Goal: Transaction & Acquisition: Purchase product/service

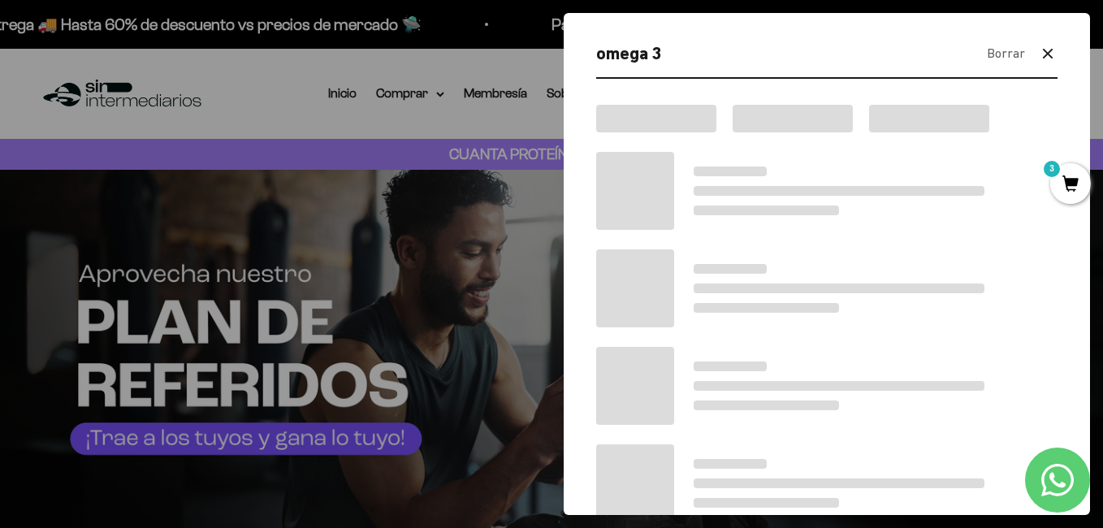
type input "omega 3"
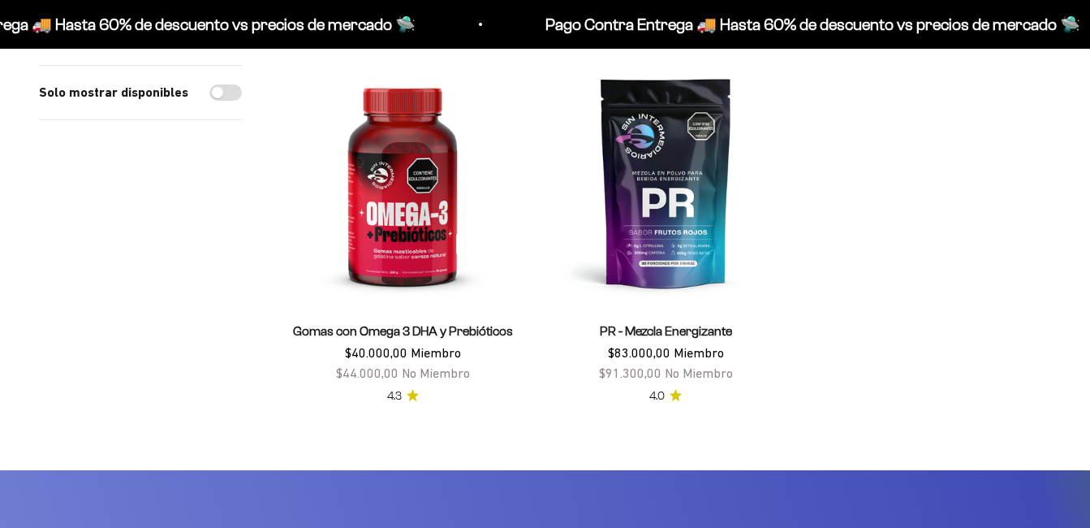
scroll to position [406, 0]
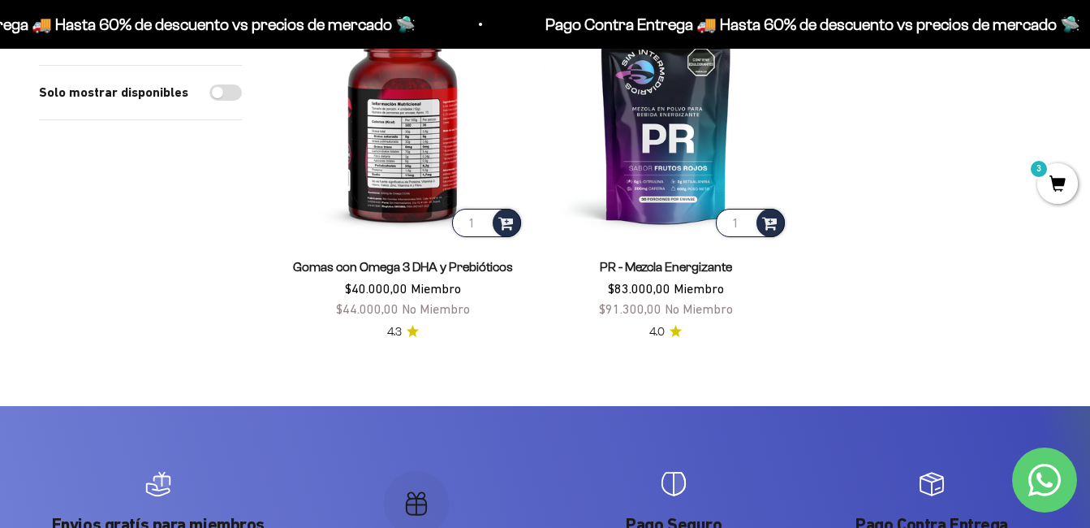
click at [411, 158] on img at bounding box center [403, 118] width 244 height 244
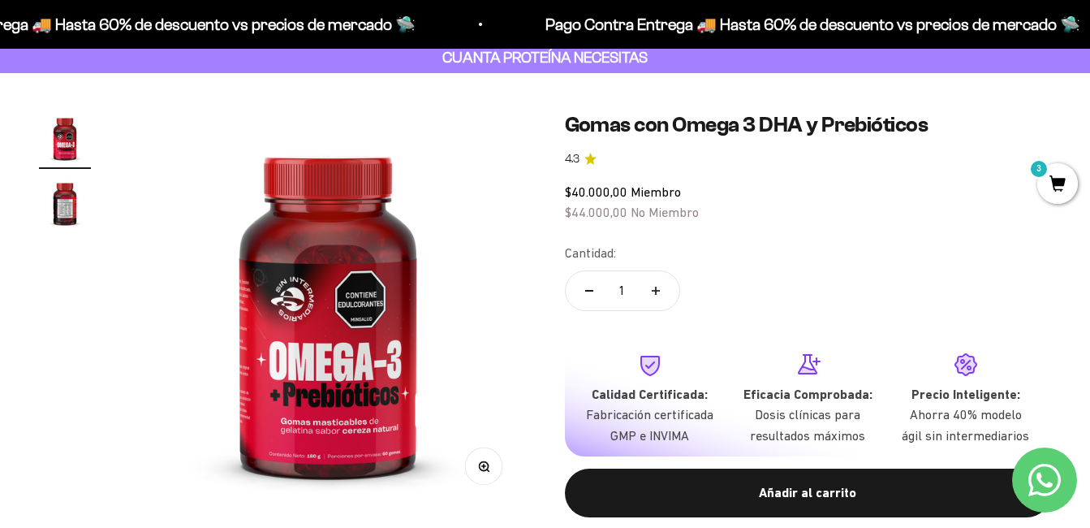
scroll to position [81, 0]
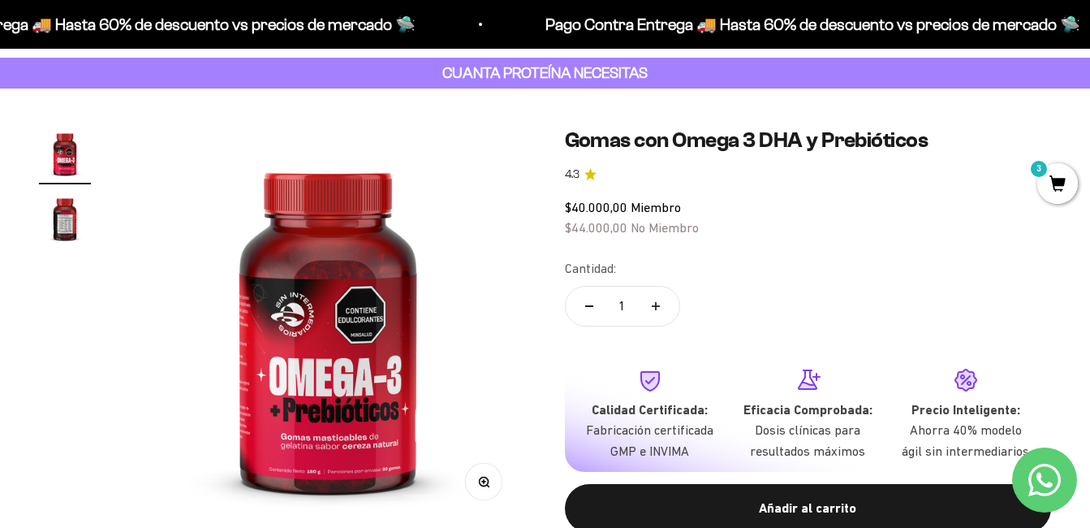
click at [375, 413] on img at bounding box center [328, 325] width 396 height 396
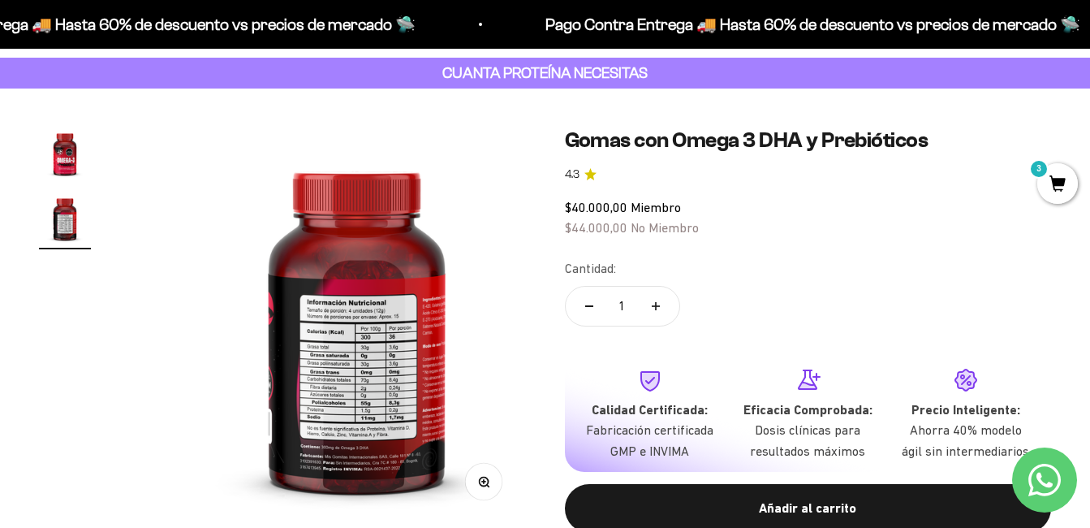
scroll to position [0, 405]
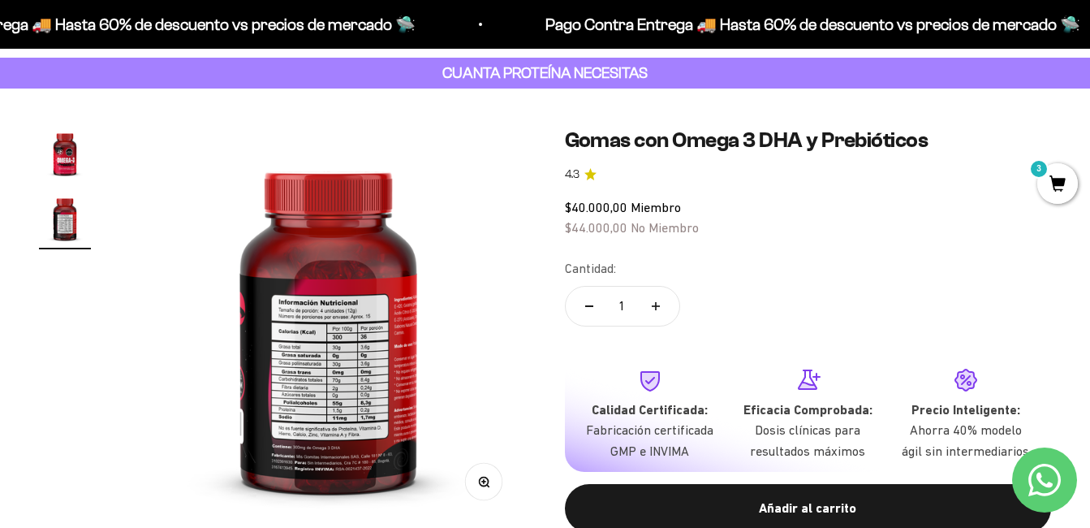
click at [383, 406] on img at bounding box center [329, 325] width 396 height 396
click at [381, 363] on img at bounding box center [329, 325] width 396 height 396
click at [493, 481] on button "Zoom" at bounding box center [483, 481] width 37 height 37
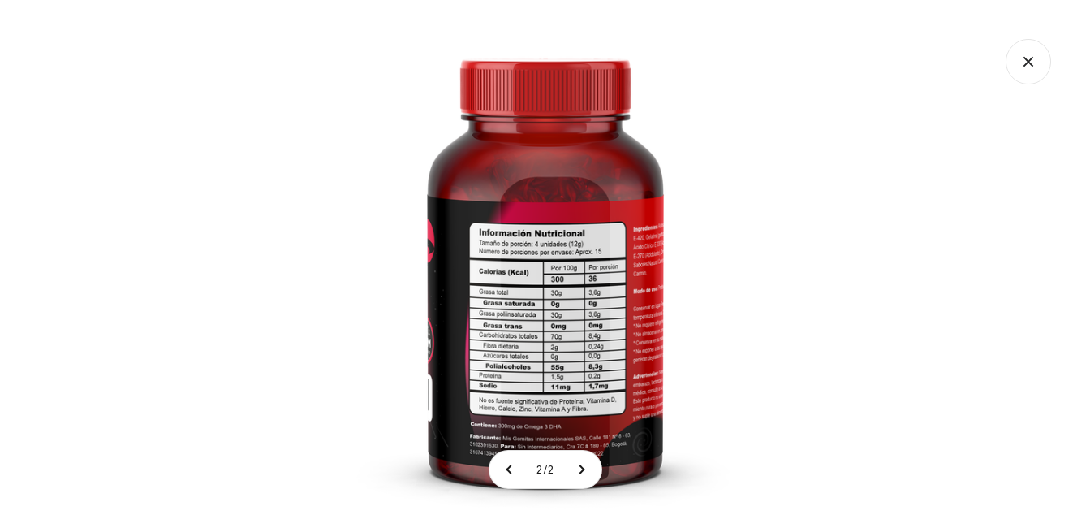
click at [1031, 68] on icon "Cerrar galería" at bounding box center [1028, 61] width 45 height 45
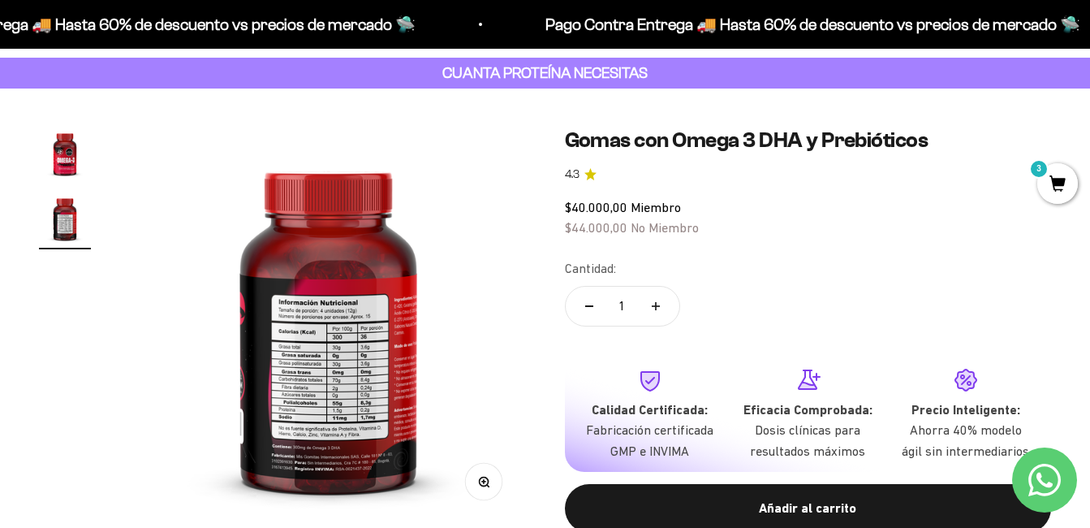
click at [68, 158] on img "Ir al artículo 1" at bounding box center [65, 153] width 52 height 52
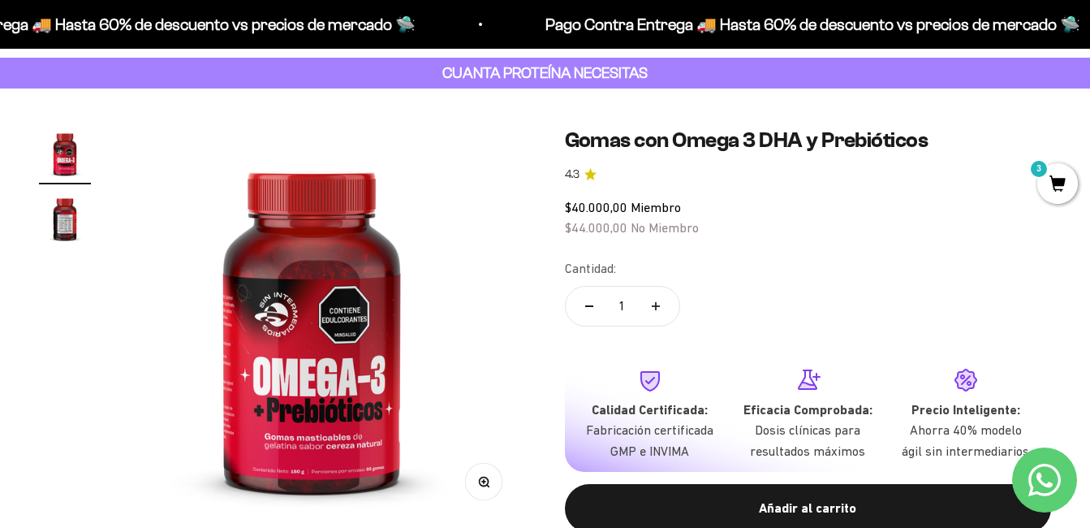
scroll to position [0, 0]
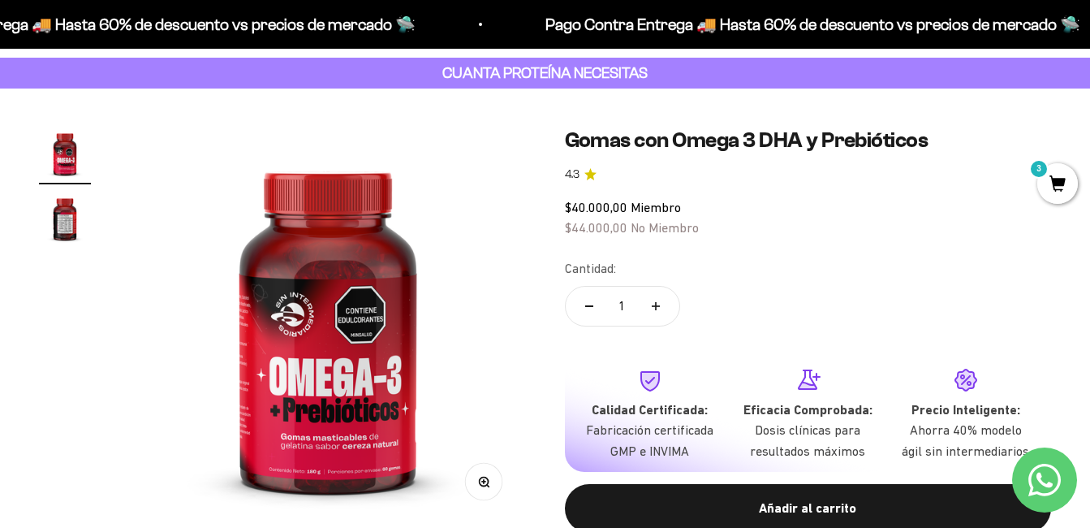
click at [400, 475] on img at bounding box center [328, 325] width 396 height 396
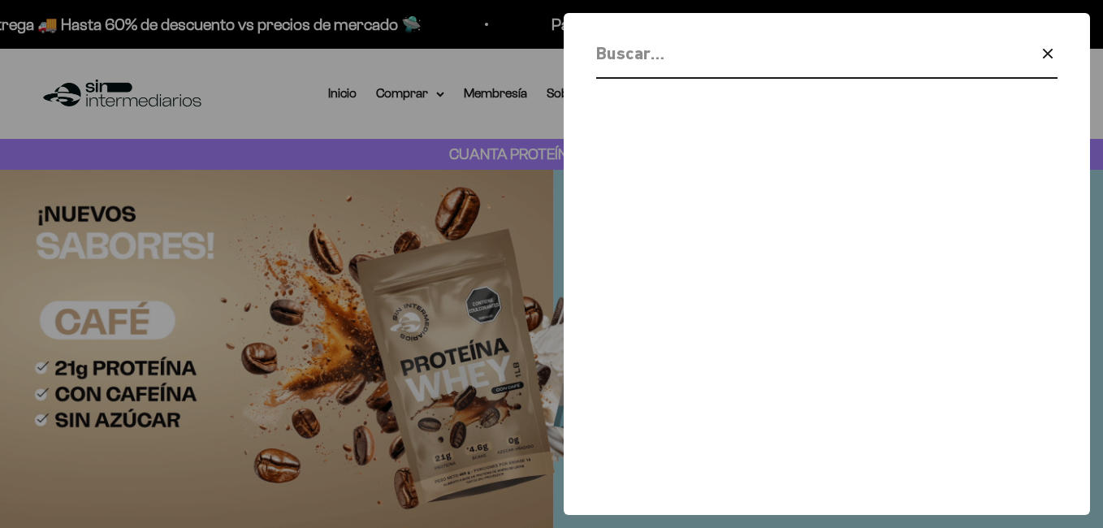
click at [1047, 54] on icon "button" at bounding box center [1047, 53] width 9 height 9
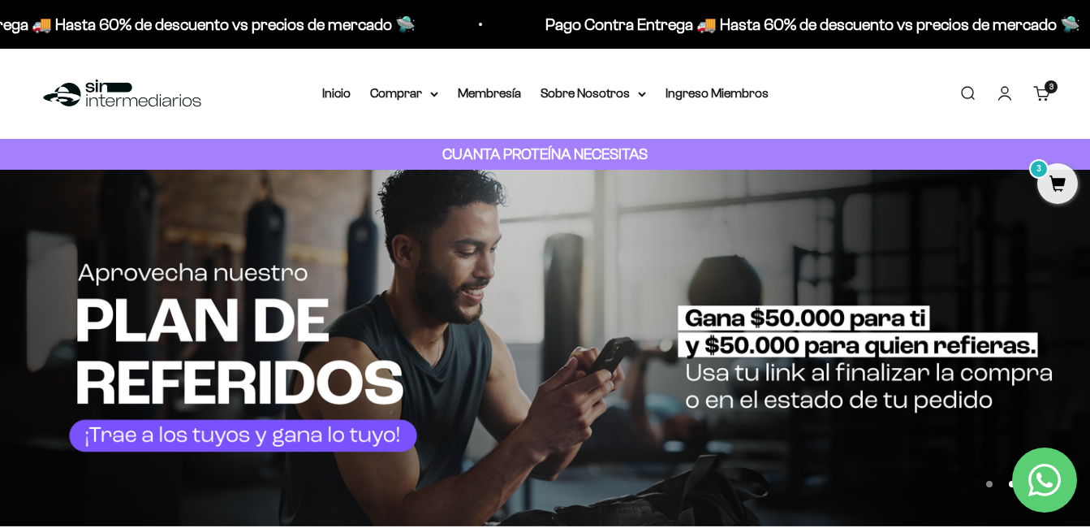
click at [1054, 91] on cart-count "3 artículos 3" at bounding box center [1051, 86] width 13 height 13
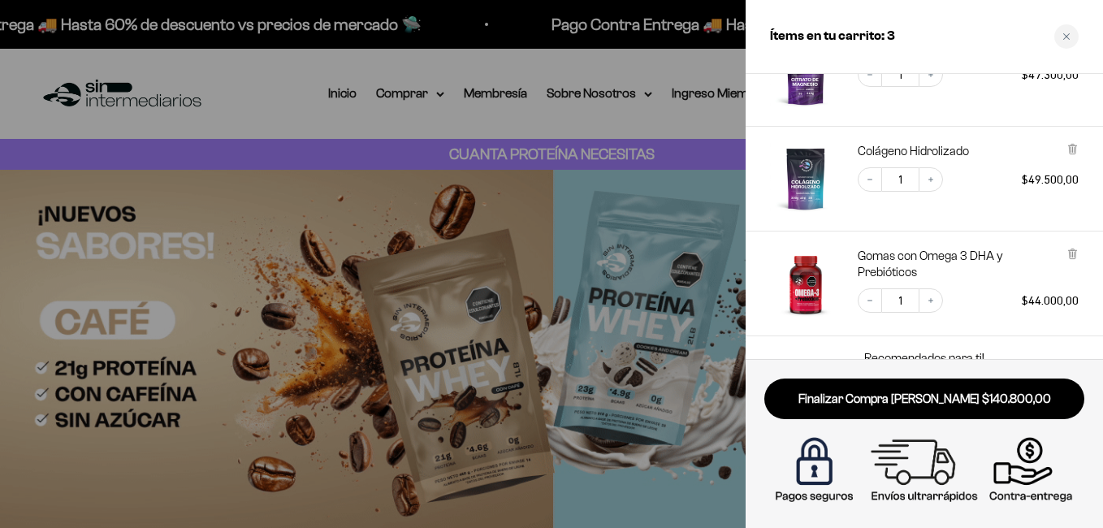
scroll to position [180, 0]
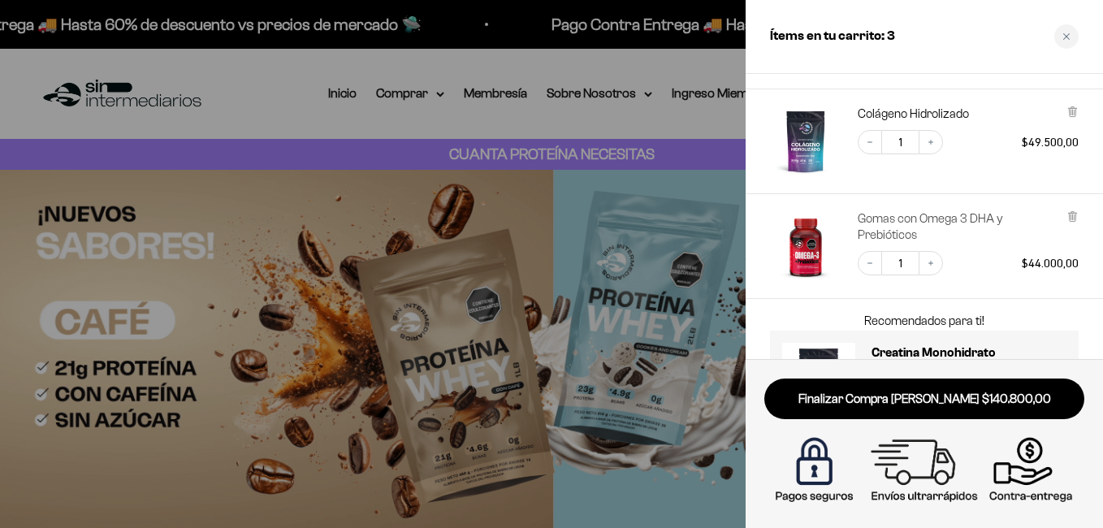
click at [901, 224] on link "Gomas con Omega 3 DHA y Prebióticos" at bounding box center [957, 226] width 201 height 32
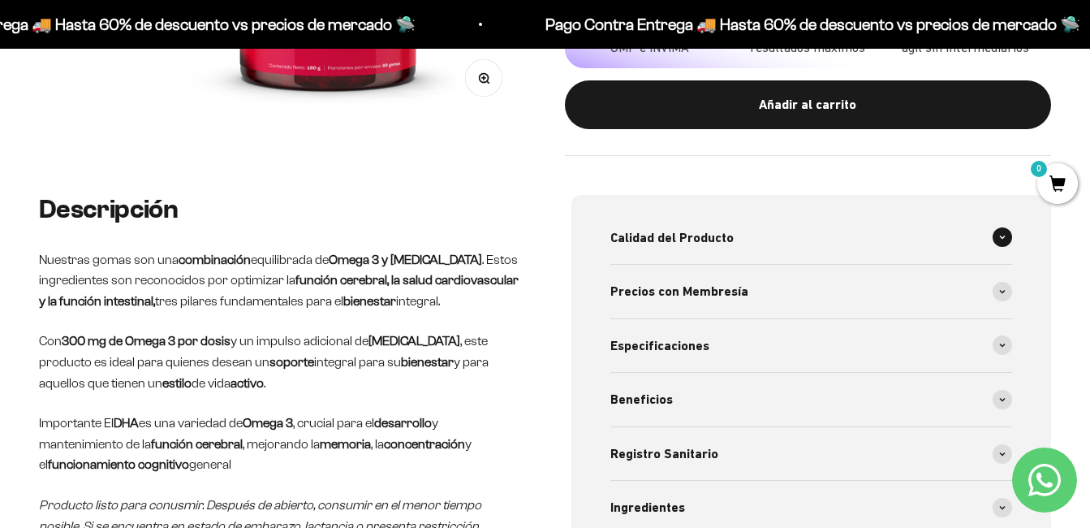
scroll to position [81, 0]
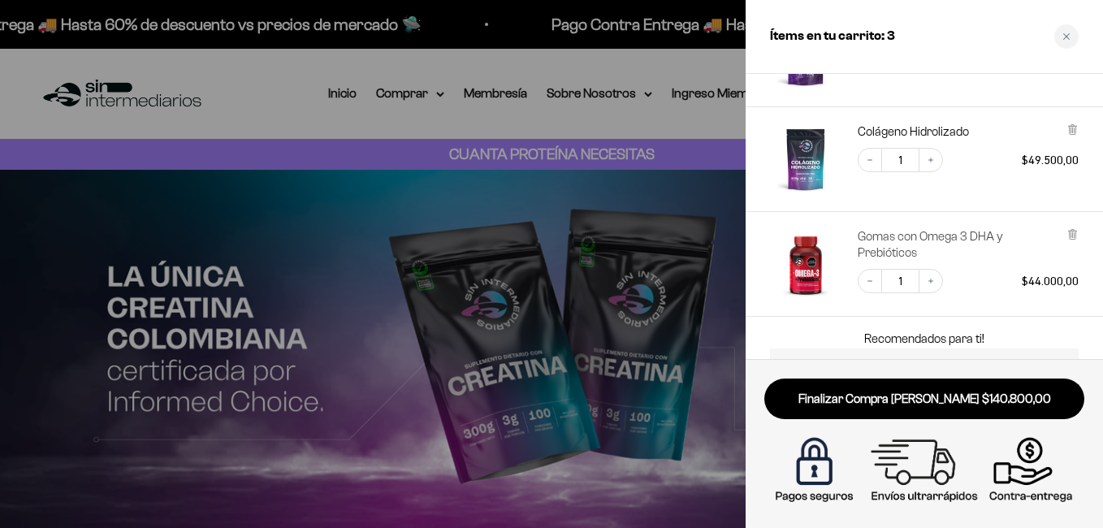
scroll to position [81, 0]
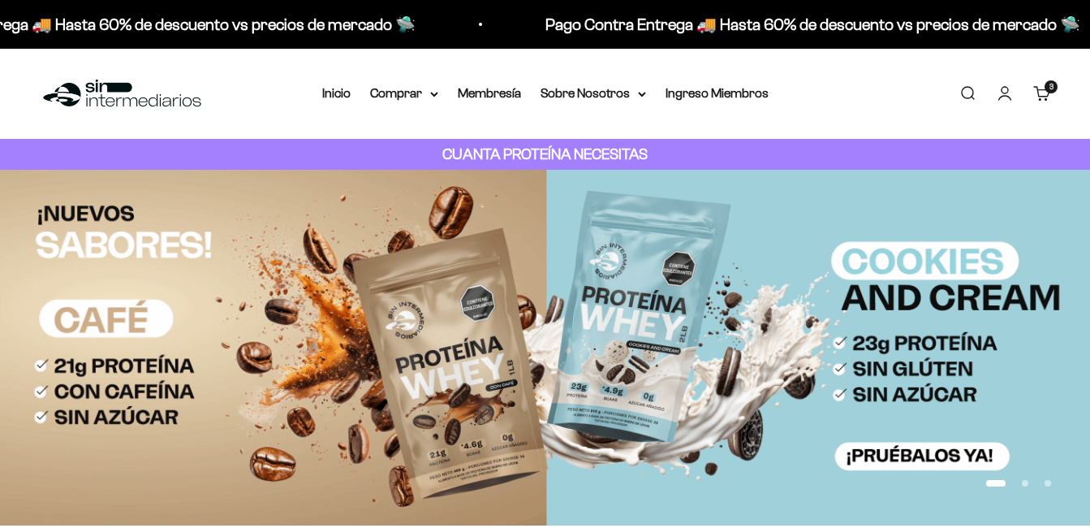
click at [970, 90] on link "Buscar" at bounding box center [968, 93] width 18 height 18
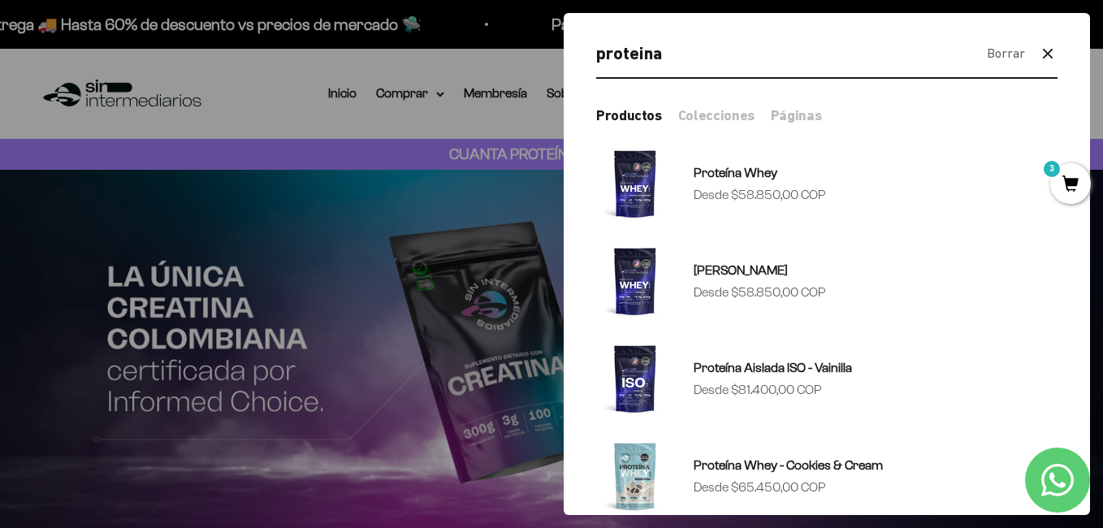
type input "proteina"
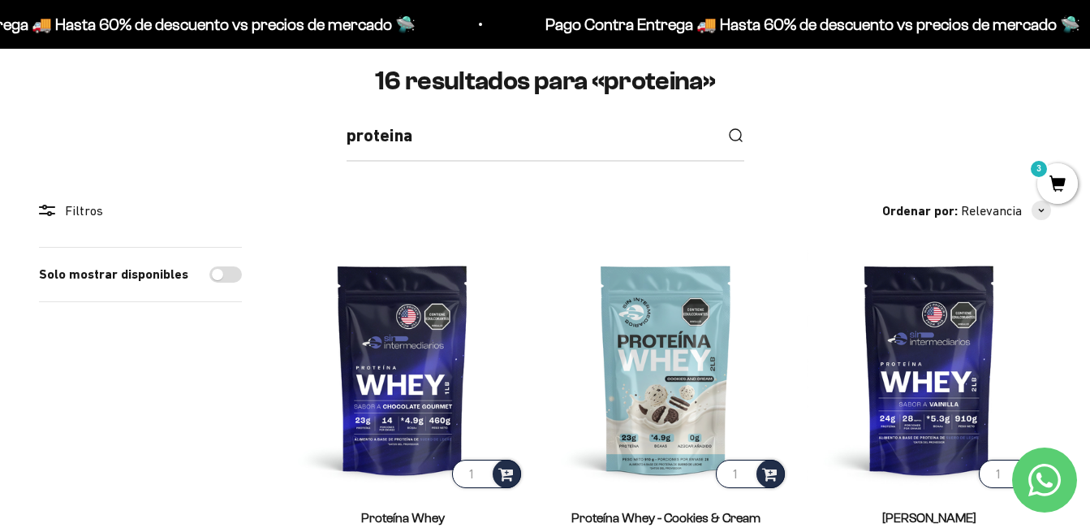
scroll to position [81, 0]
